Goal: Task Accomplishment & Management: Use online tool/utility

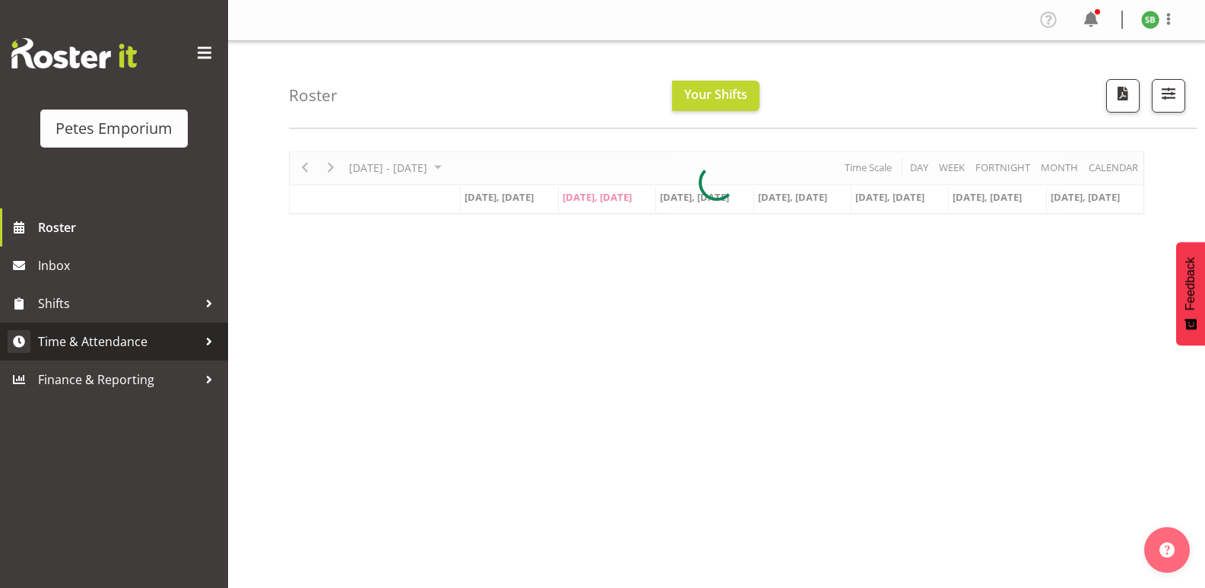
click at [80, 338] on span "Time & Attendance" at bounding box center [118, 341] width 160 height 23
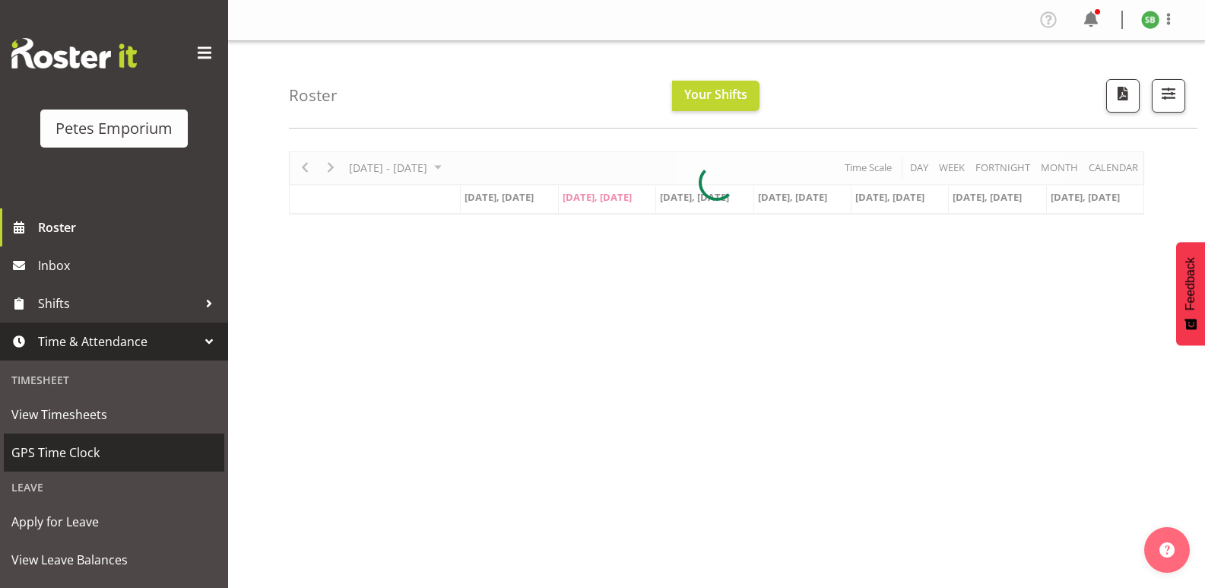
click at [51, 449] on span "GPS Time Clock" at bounding box center [113, 452] width 205 height 23
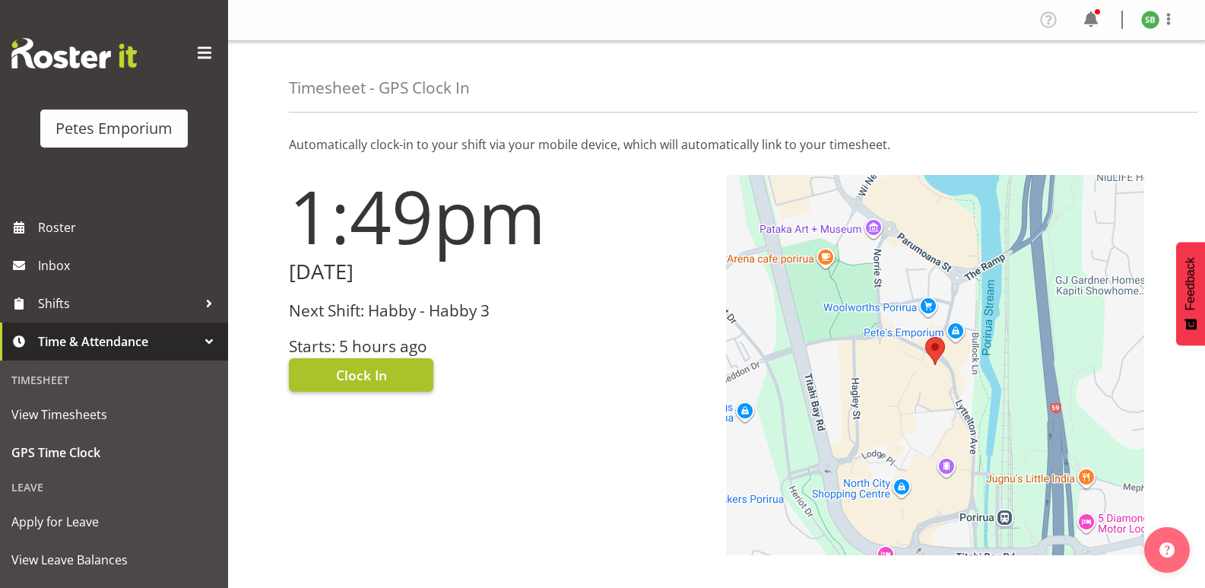
click at [371, 367] on span "Clock In" at bounding box center [361, 375] width 51 height 20
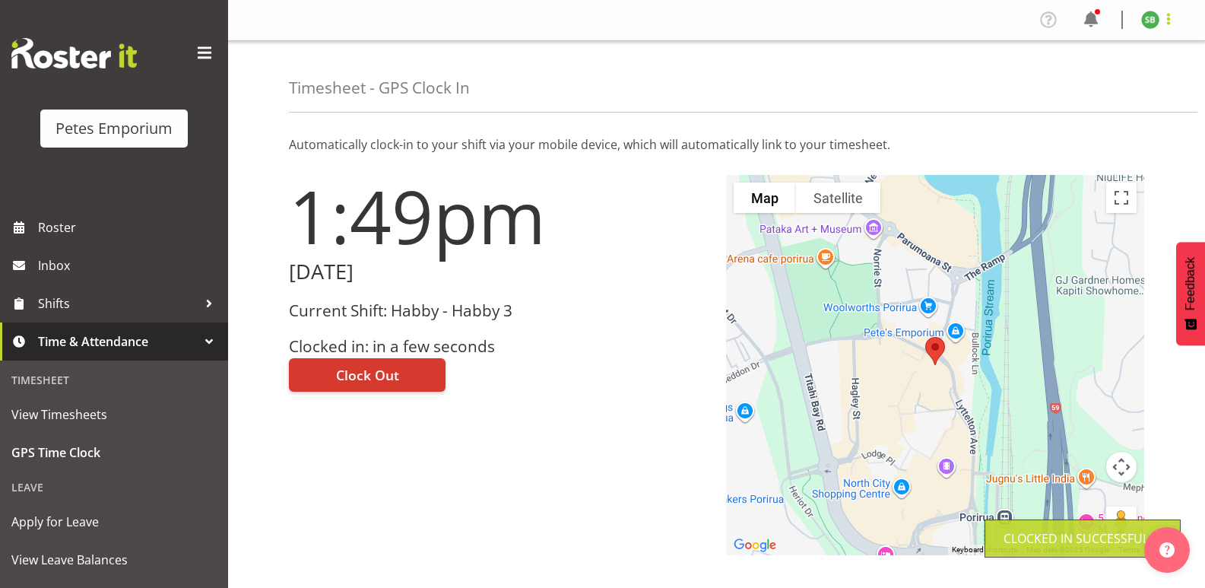
click at [1172, 13] on span at bounding box center [1168, 19] width 18 height 18
click at [1085, 87] on link "Log Out" at bounding box center [1105, 79] width 146 height 27
